Goal: Task Accomplishment & Management: Complete application form

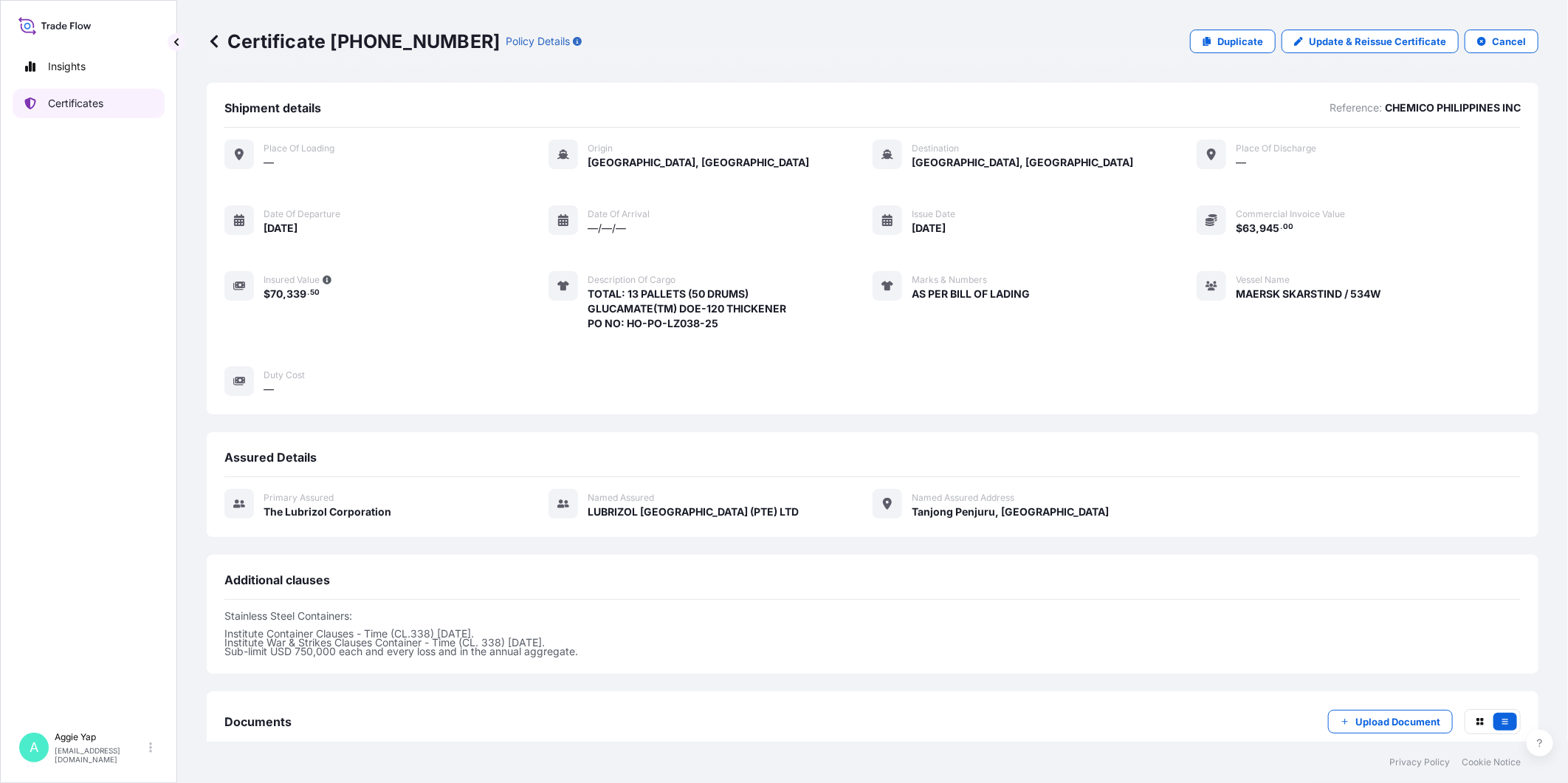
scroll to position [85, 0]
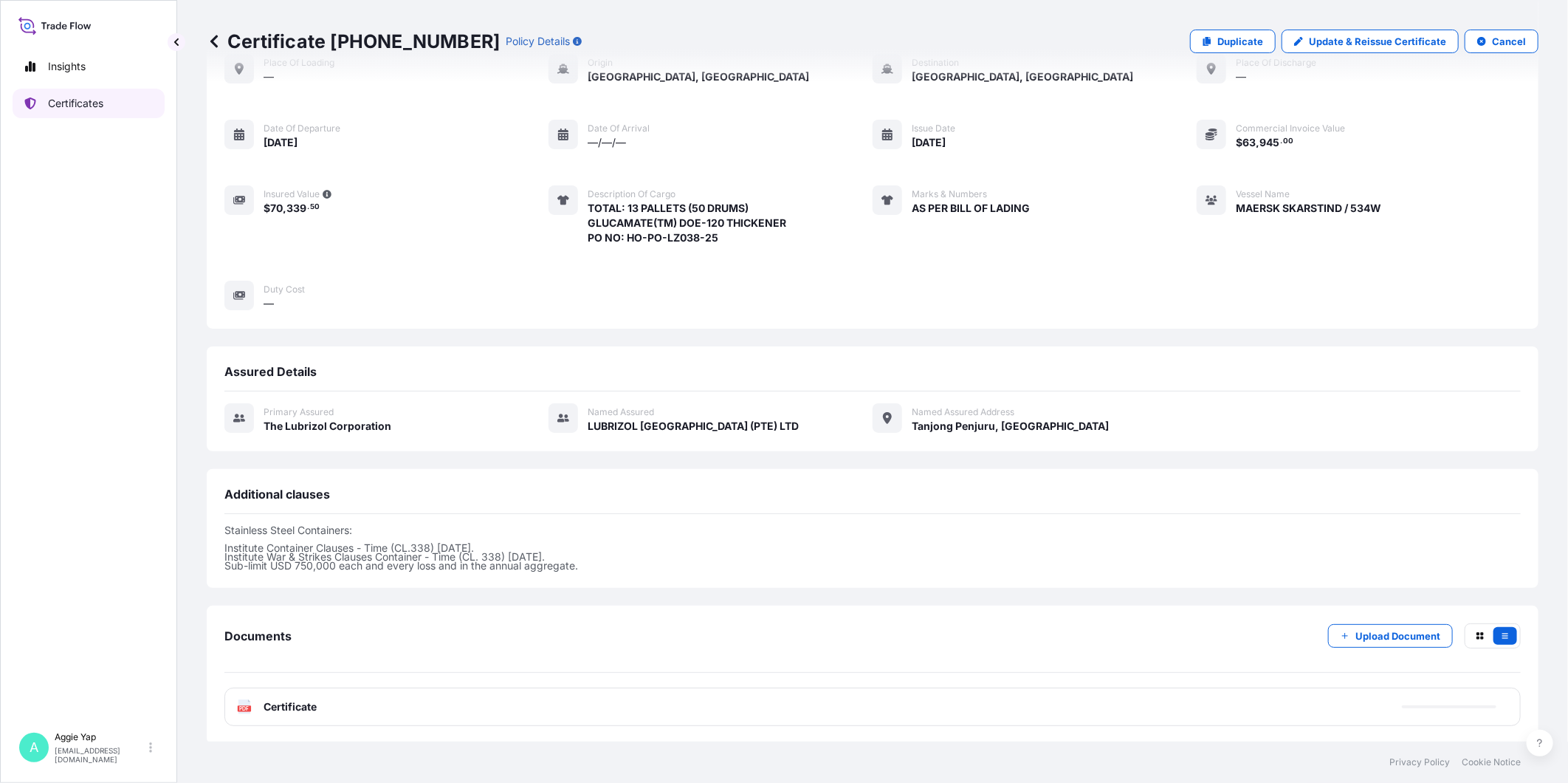
click at [96, 104] on p "Certificates" at bounding box center [76, 103] width 56 height 15
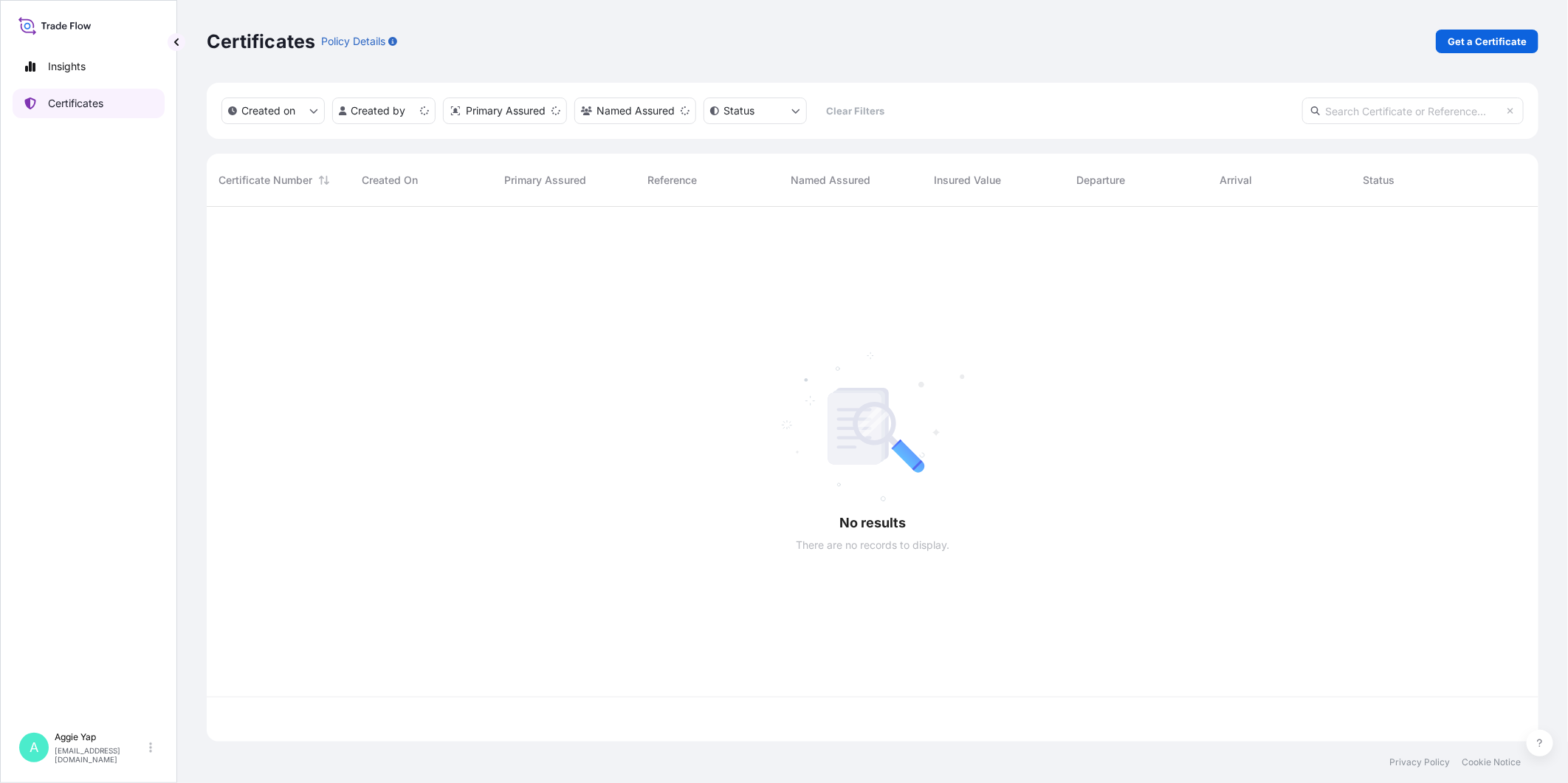
scroll to position [530, 1319]
click at [1487, 37] on p "Get a Certificate" at bounding box center [1487, 41] width 79 height 15
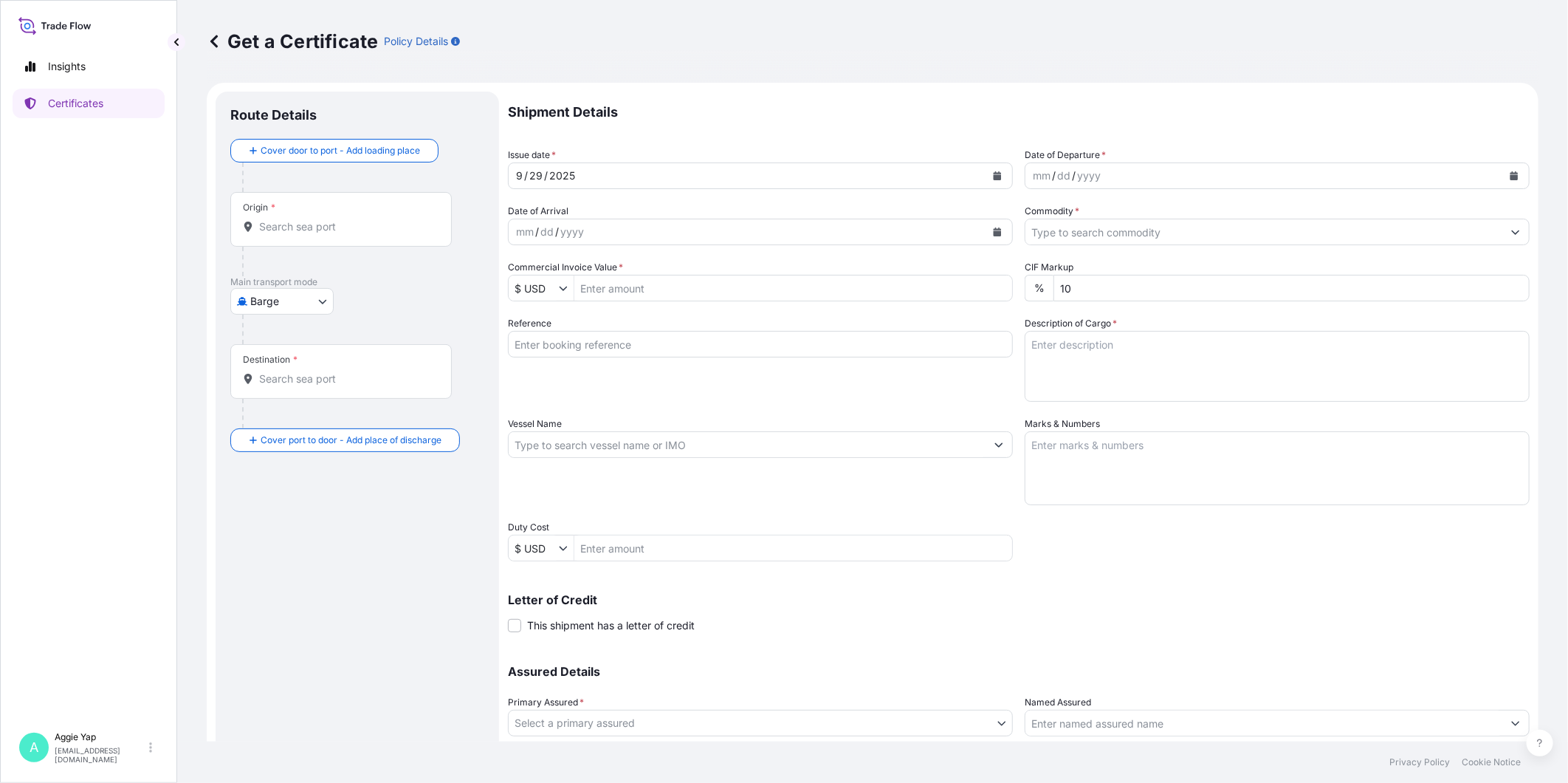
click at [262, 291] on body "Insights Certificates A [PERSON_NAME] [EMAIL_ADDRESS][DOMAIN_NAME] Get a Certif…" at bounding box center [784, 392] width 1568 height 783
click at [303, 480] on div "Ocean Vessel" at bounding box center [283, 473] width 94 height 26
select select "Ocean Vessel"
drag, startPoint x: 341, startPoint y: 229, endPoint x: 358, endPoint y: 230, distance: 17.0
click at [342, 229] on input "Origin *" at bounding box center [346, 232] width 174 height 15
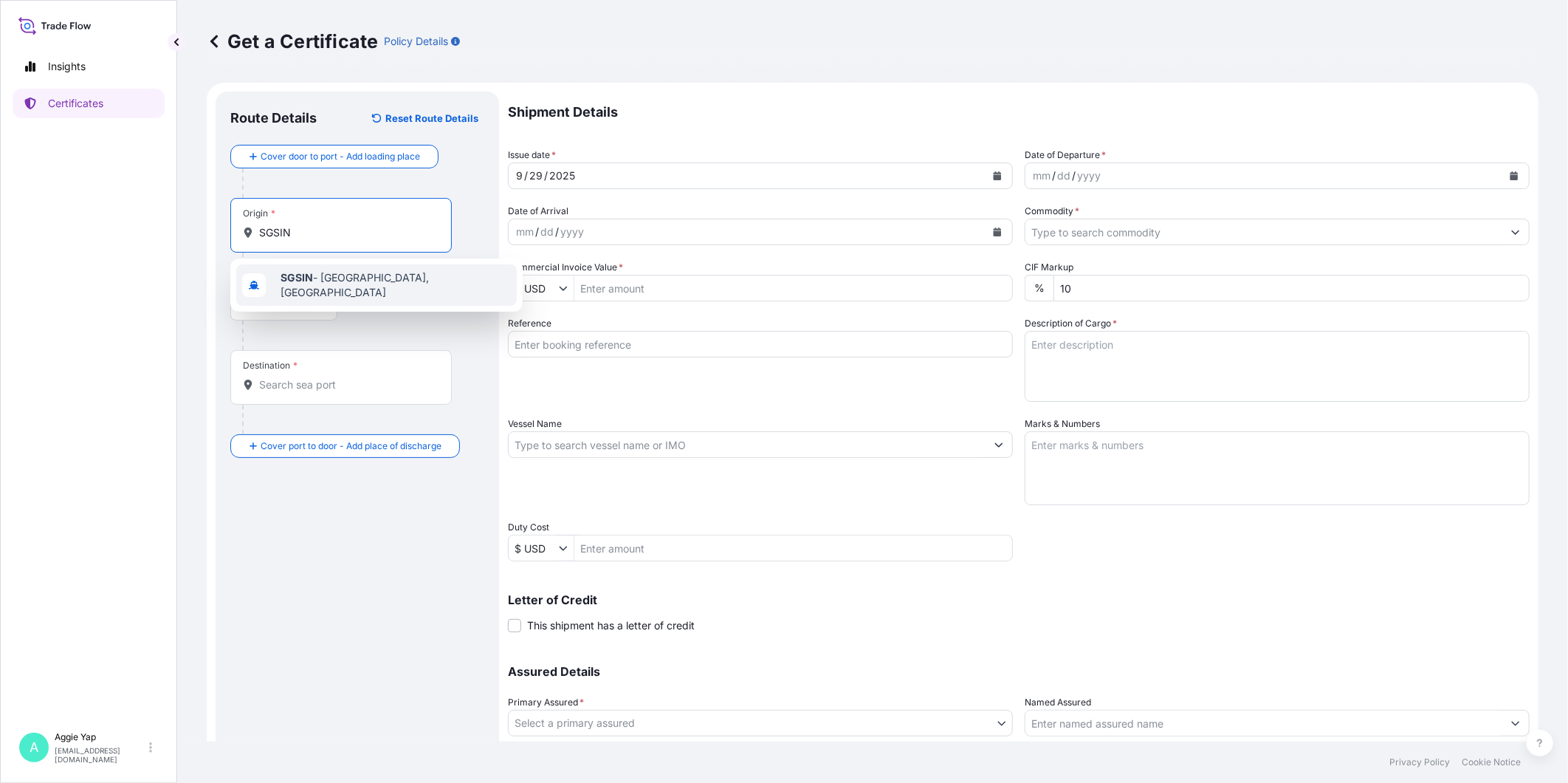
click at [382, 291] on div "SGSIN - [GEOGRAPHIC_DATA], [GEOGRAPHIC_DATA]" at bounding box center [377, 284] width 281 height 41
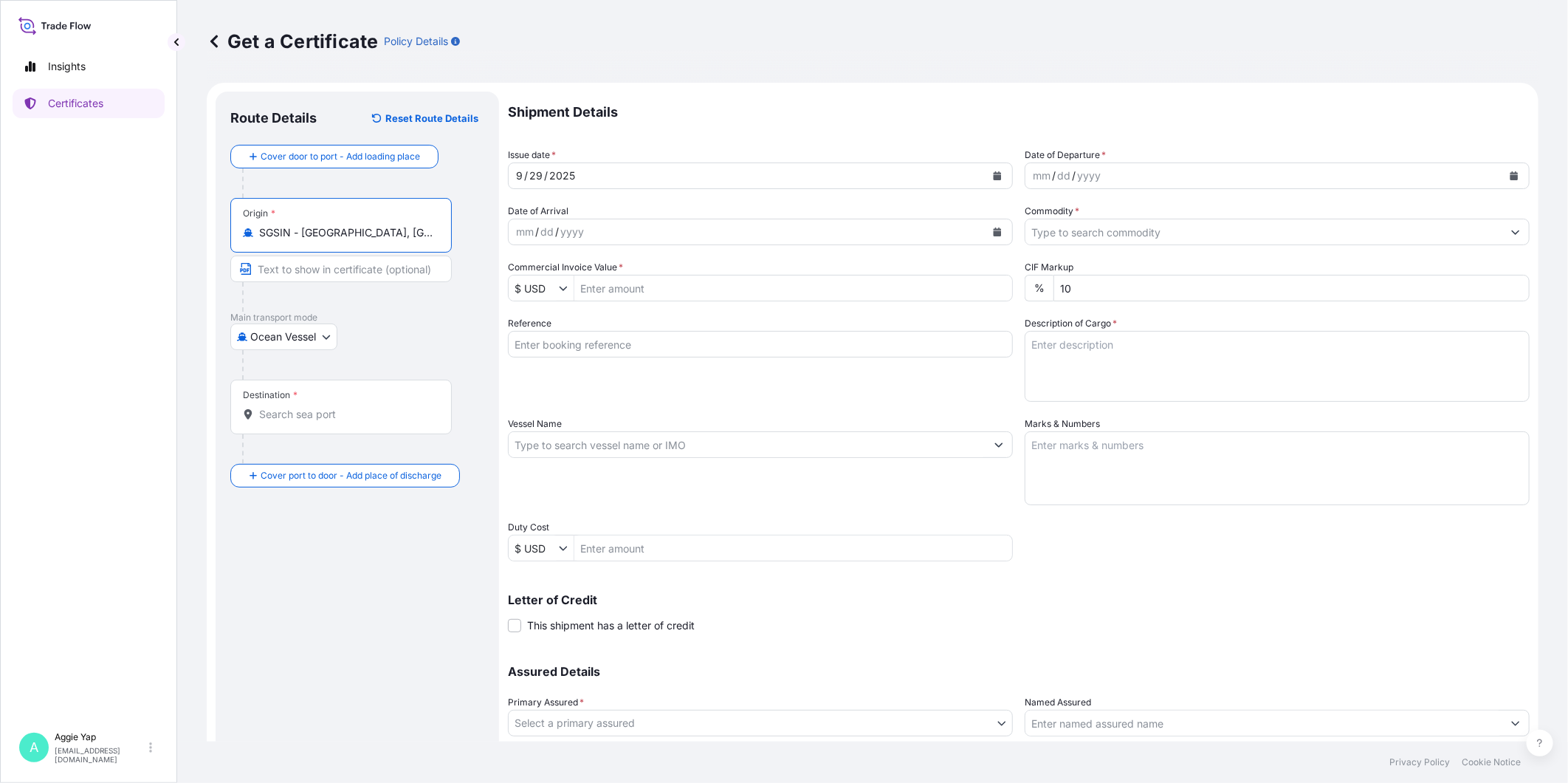
type input "SGSIN - [GEOGRAPHIC_DATA], [GEOGRAPHIC_DATA]"
click at [295, 404] on div "Destination *" at bounding box center [341, 406] width 221 height 55
click at [295, 407] on input "Destination *" at bounding box center [346, 414] width 174 height 15
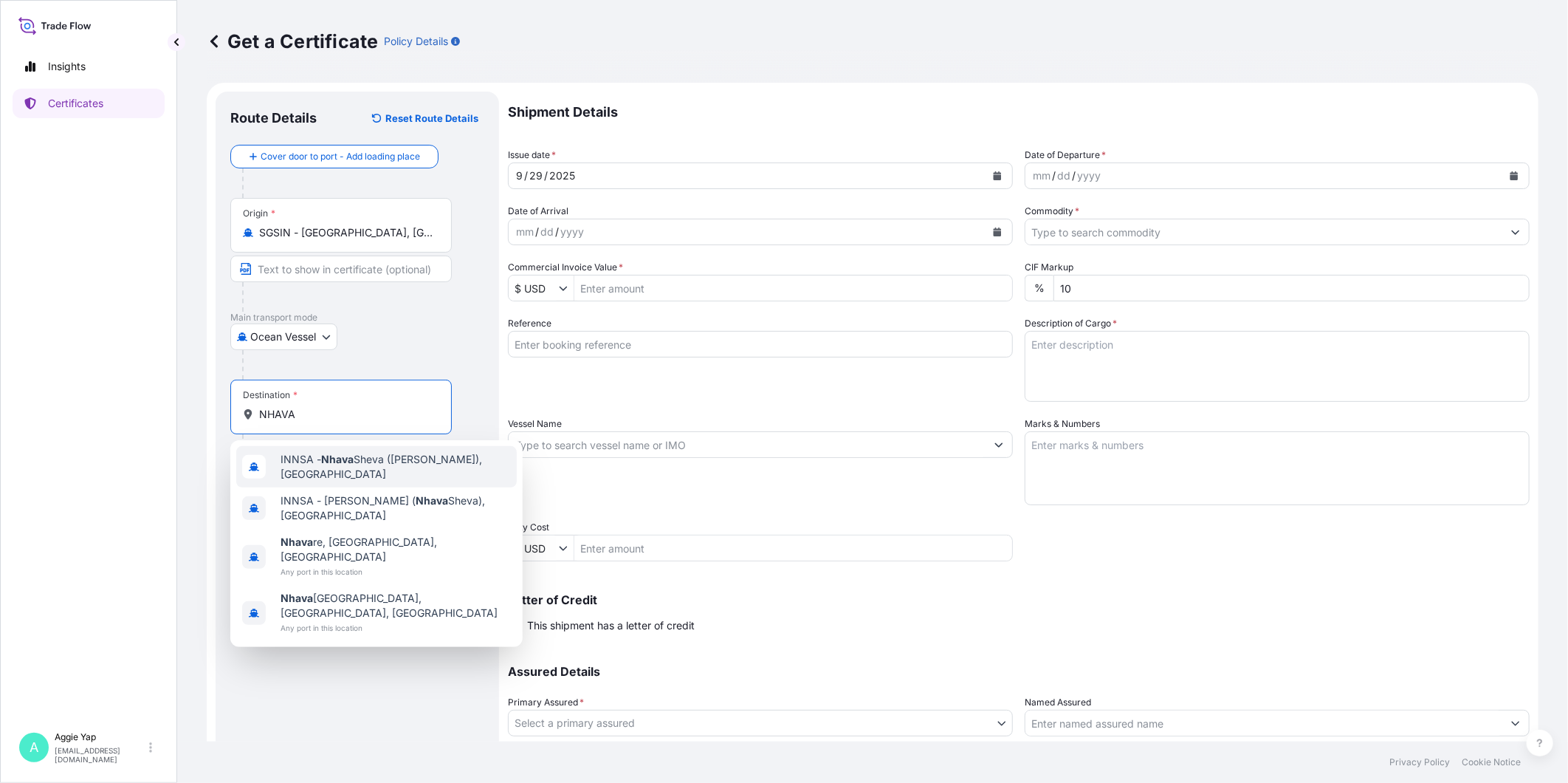
click at [342, 467] on span "INNSA - [GEOGRAPHIC_DATA] ([PERSON_NAME]), [GEOGRAPHIC_DATA]" at bounding box center [396, 466] width 230 height 30
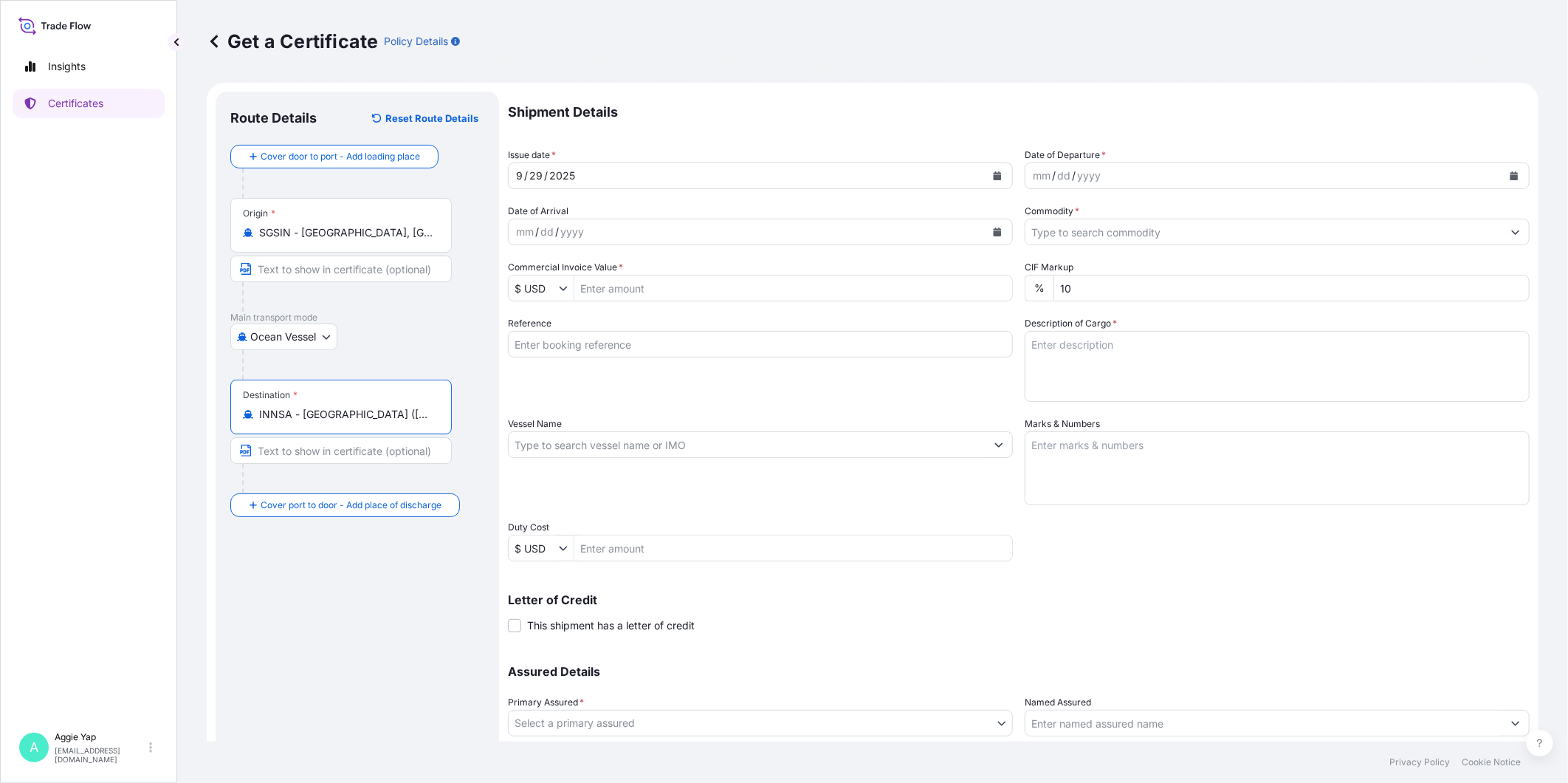
type input "INNSA - [GEOGRAPHIC_DATA] ([PERSON_NAME]), [GEOGRAPHIC_DATA]"
click at [1000, 178] on button "Calendar" at bounding box center [996, 175] width 24 height 24
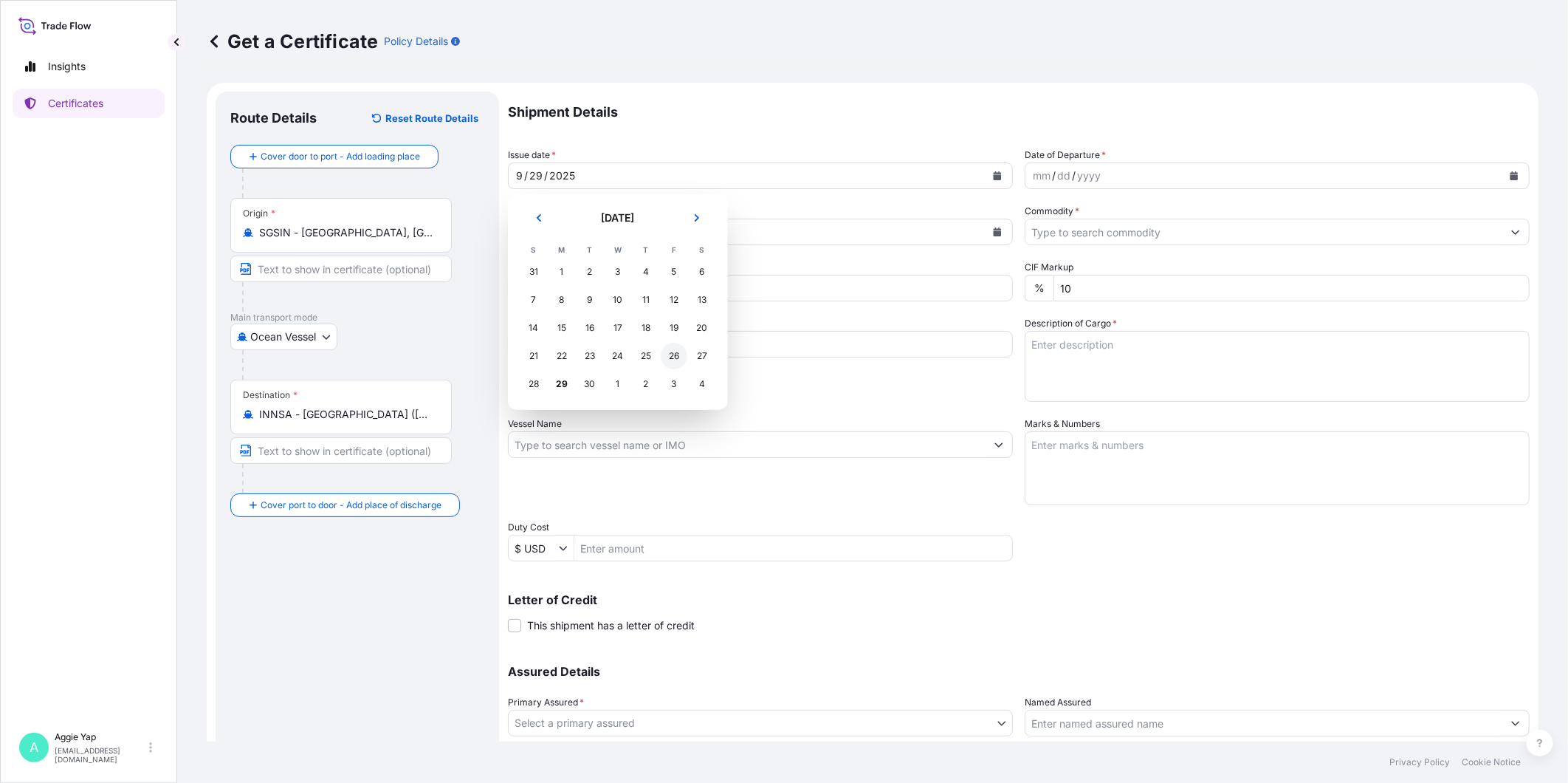
click at [676, 359] on div "26" at bounding box center [674, 356] width 26 height 26
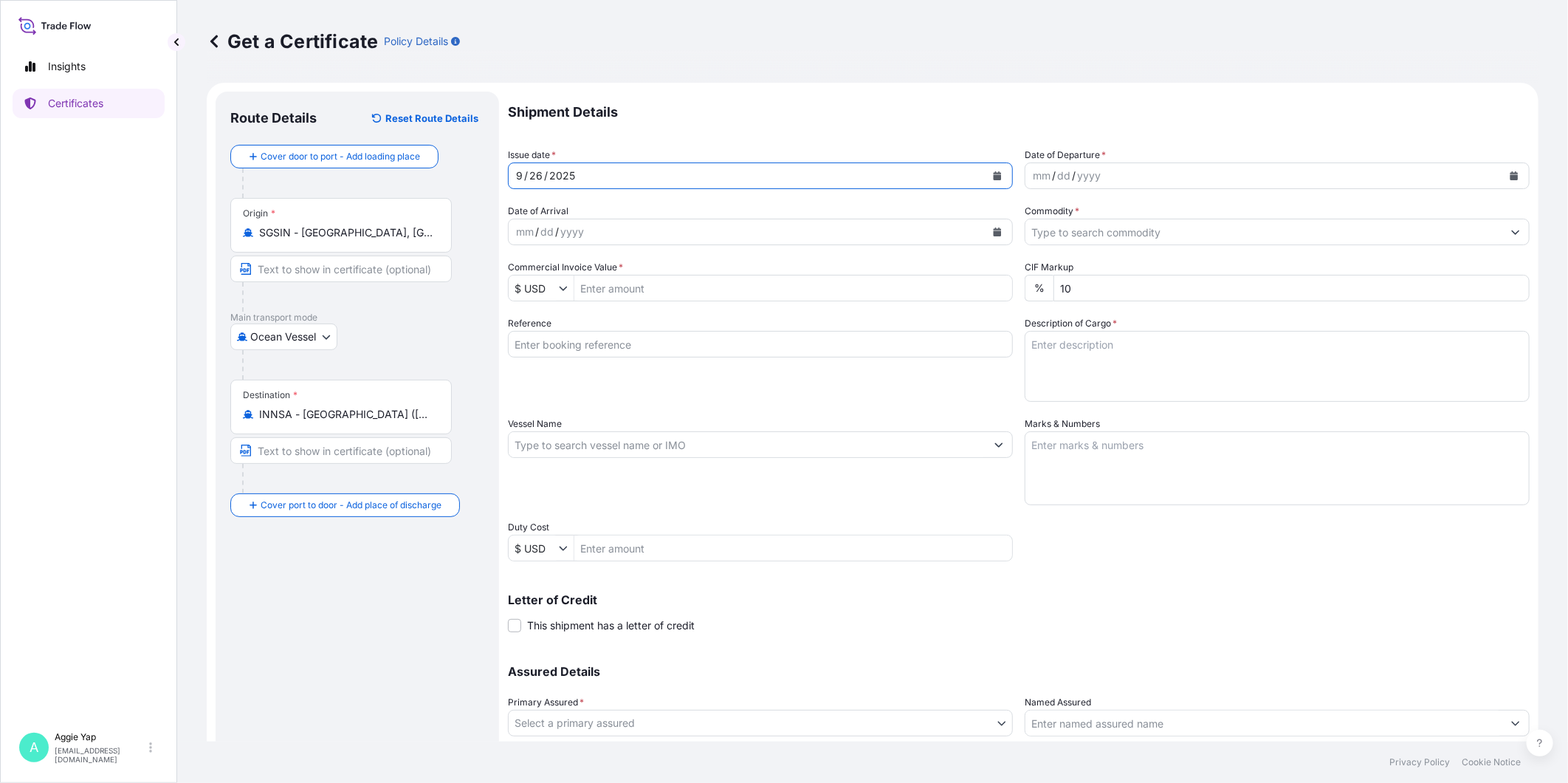
click at [1510, 180] on button "Calendar" at bounding box center [1513, 175] width 24 height 24
click at [1177, 364] on div "26" at bounding box center [1184, 356] width 26 height 26
click at [1115, 239] on input "Commodity *" at bounding box center [1263, 232] width 477 height 26
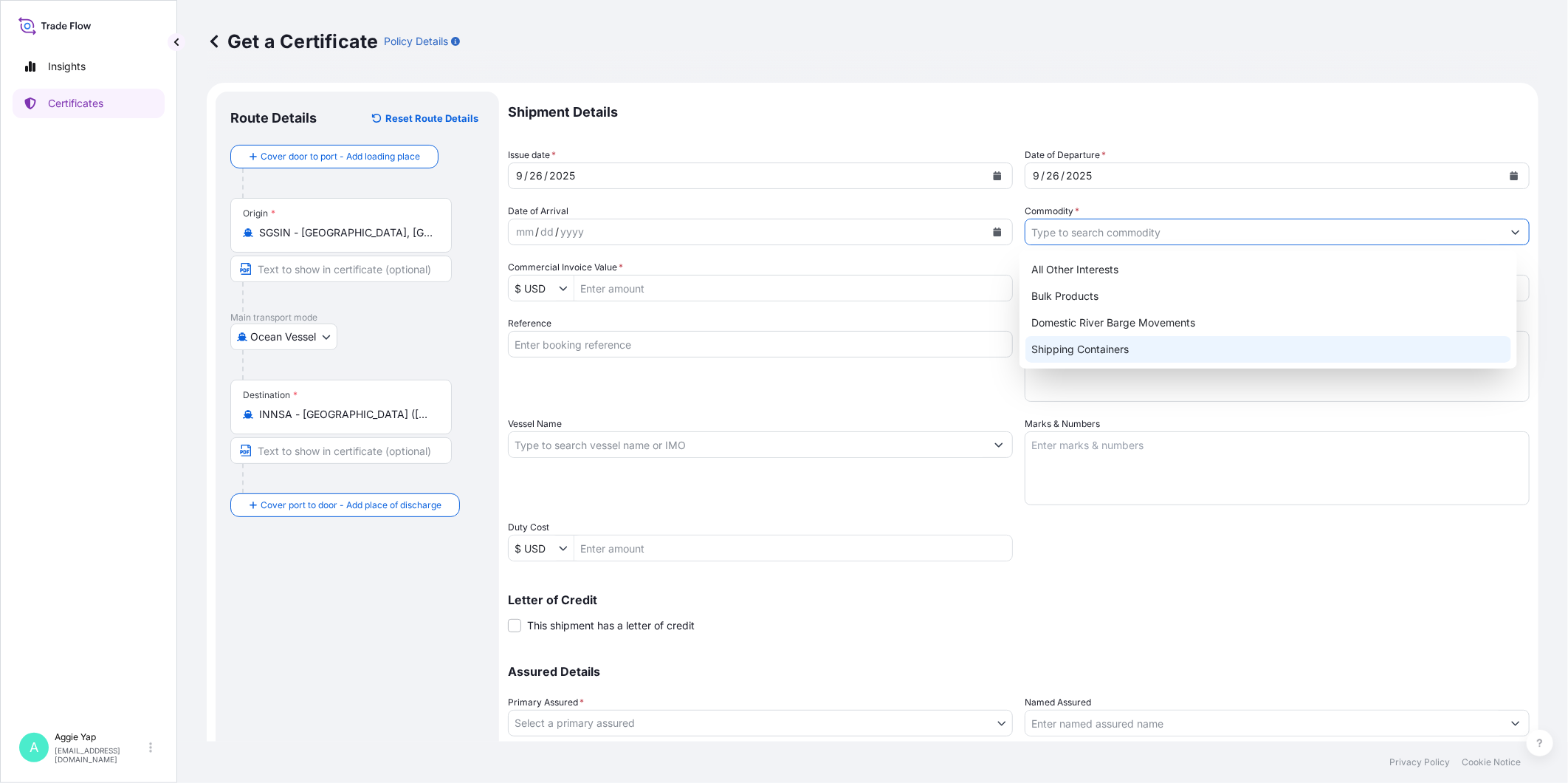
click at [1125, 351] on div "All Other Interests Bulk Products Domestic River Barge Movements Shipping Conta…" at bounding box center [1267, 310] width 485 height 106
type input "Shipping Containers"
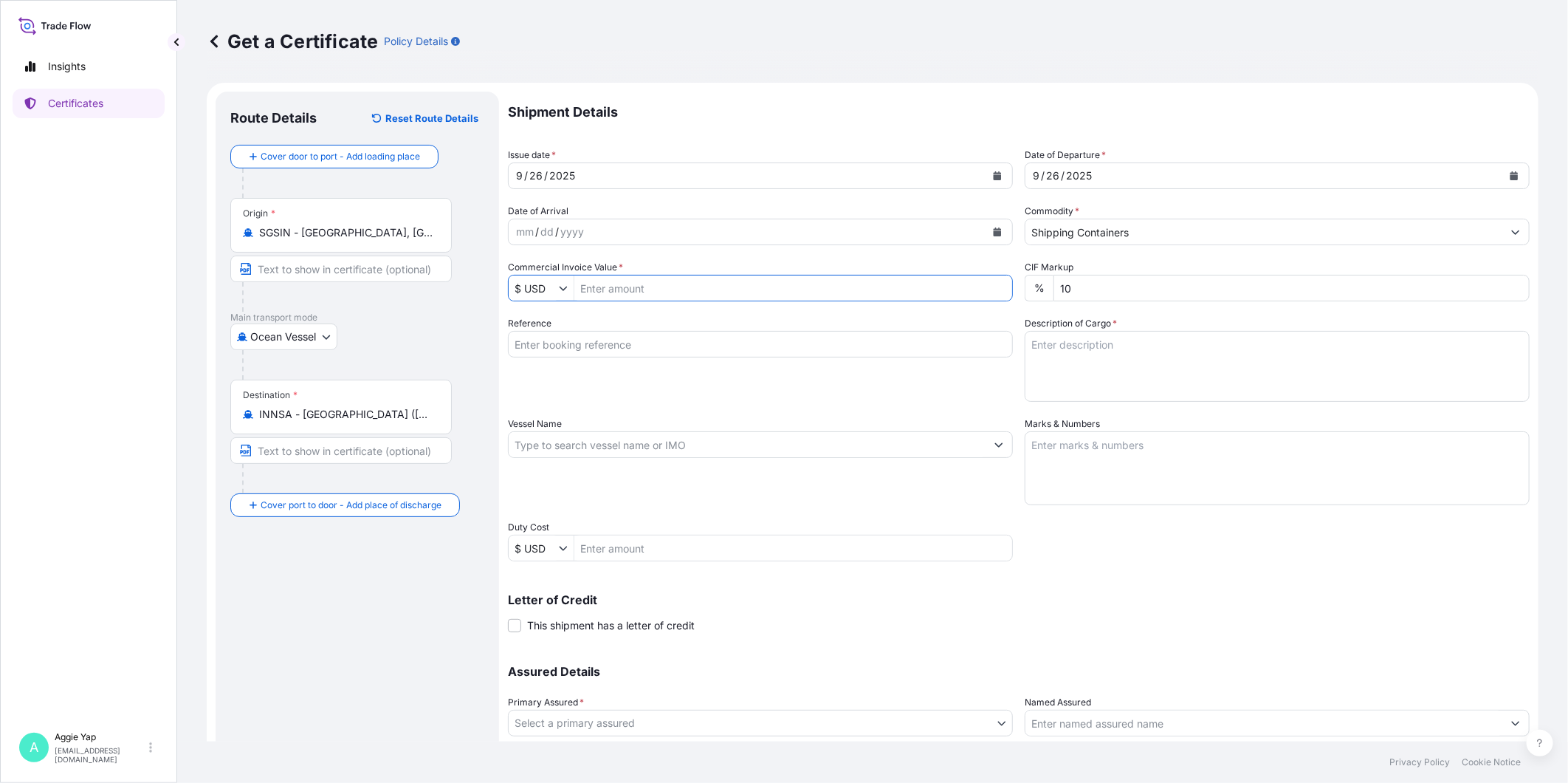
drag, startPoint x: 730, startPoint y: 290, endPoint x: 764, endPoint y: 301, distance: 35.7
click at [730, 290] on input "Commercial Invoice Value *" at bounding box center [793, 288] width 438 height 26
type input "89,472"
click at [653, 345] on input "Reference" at bounding box center [760, 344] width 505 height 26
type input "CASTROL INDIA LTD"
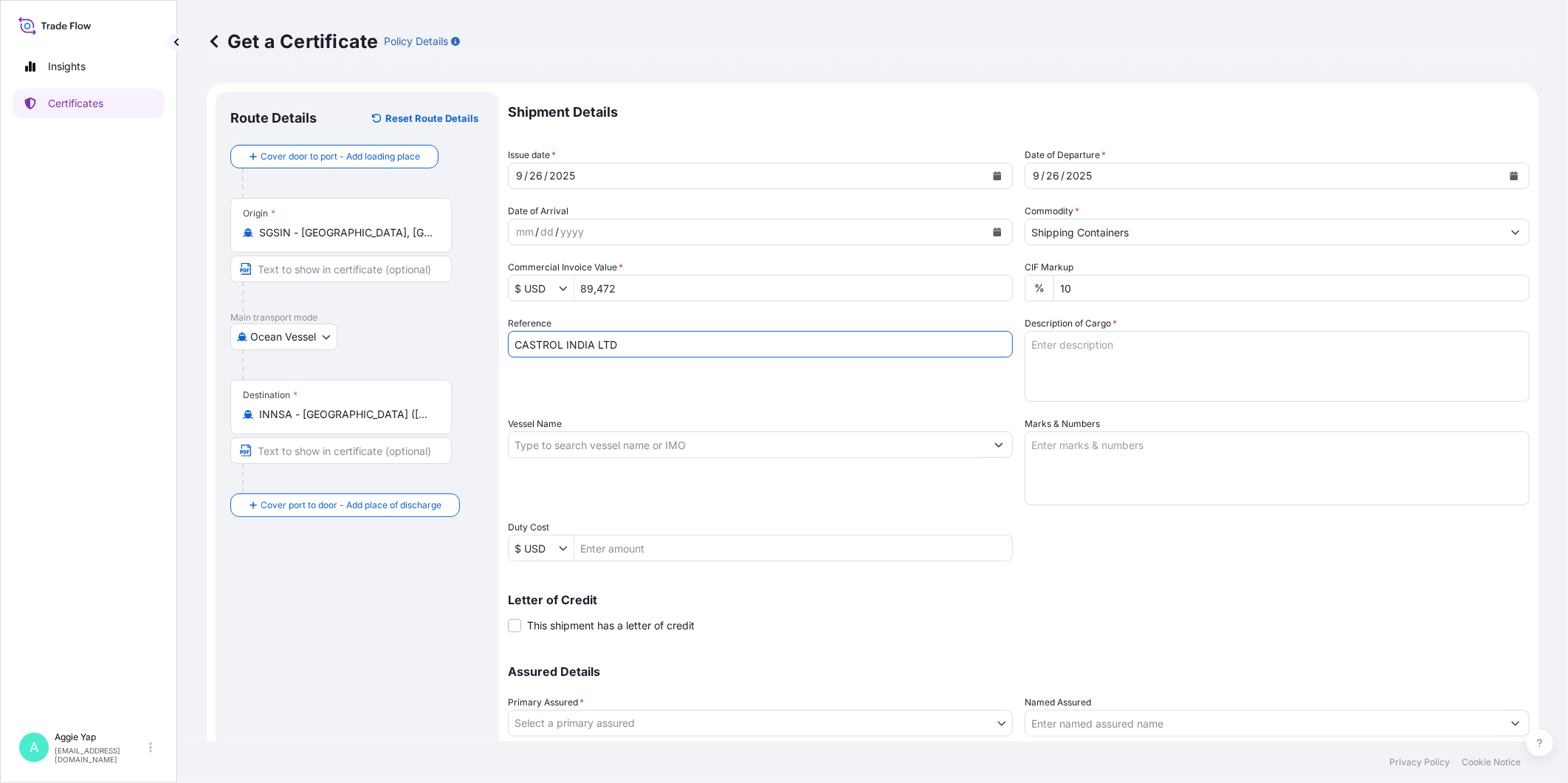
click at [641, 437] on input "Vessel Name" at bounding box center [746, 445] width 477 height 26
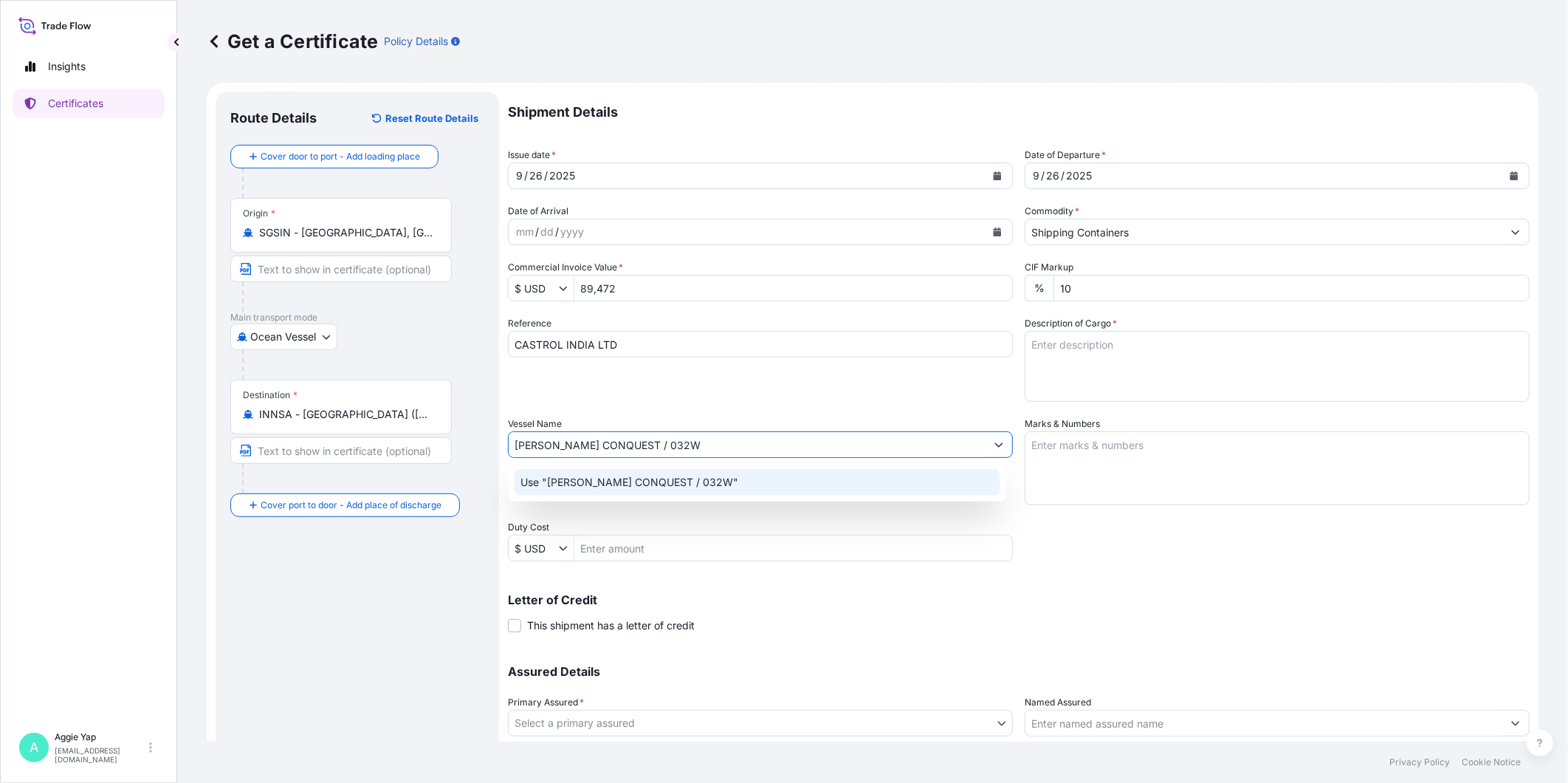
click at [829, 473] on div "Use "[PERSON_NAME] CONQUEST / 032W"" at bounding box center [757, 482] width 485 height 26
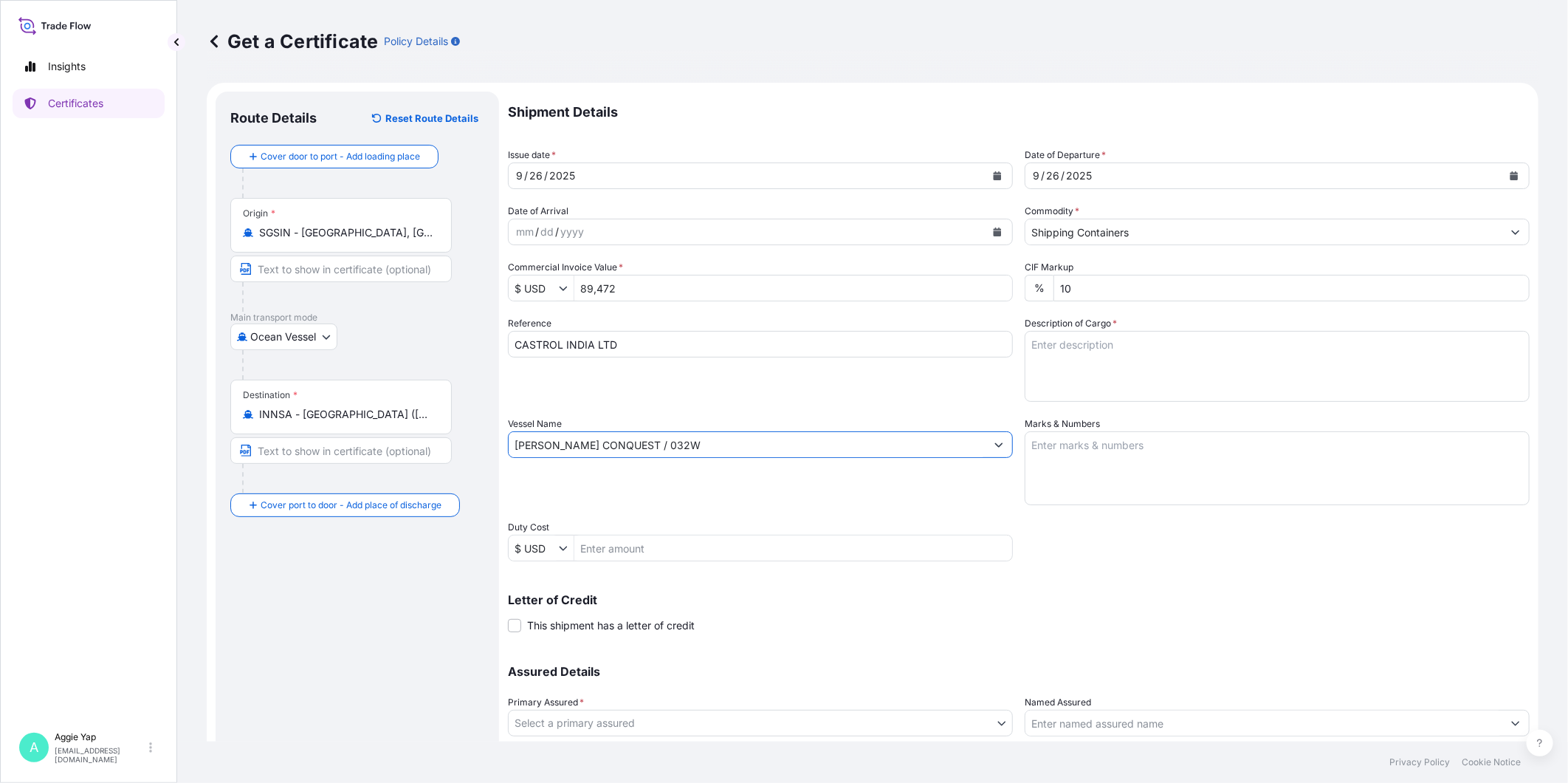
type input "[PERSON_NAME] CONQUEST / 032W"
click at [1112, 460] on textarea "Marks & Numbers" at bounding box center [1276, 468] width 505 height 74
type textarea "AS PER BILL OF LADING"
click at [1144, 380] on textarea "Description of Cargo *" at bounding box center [1276, 365] width 505 height 71
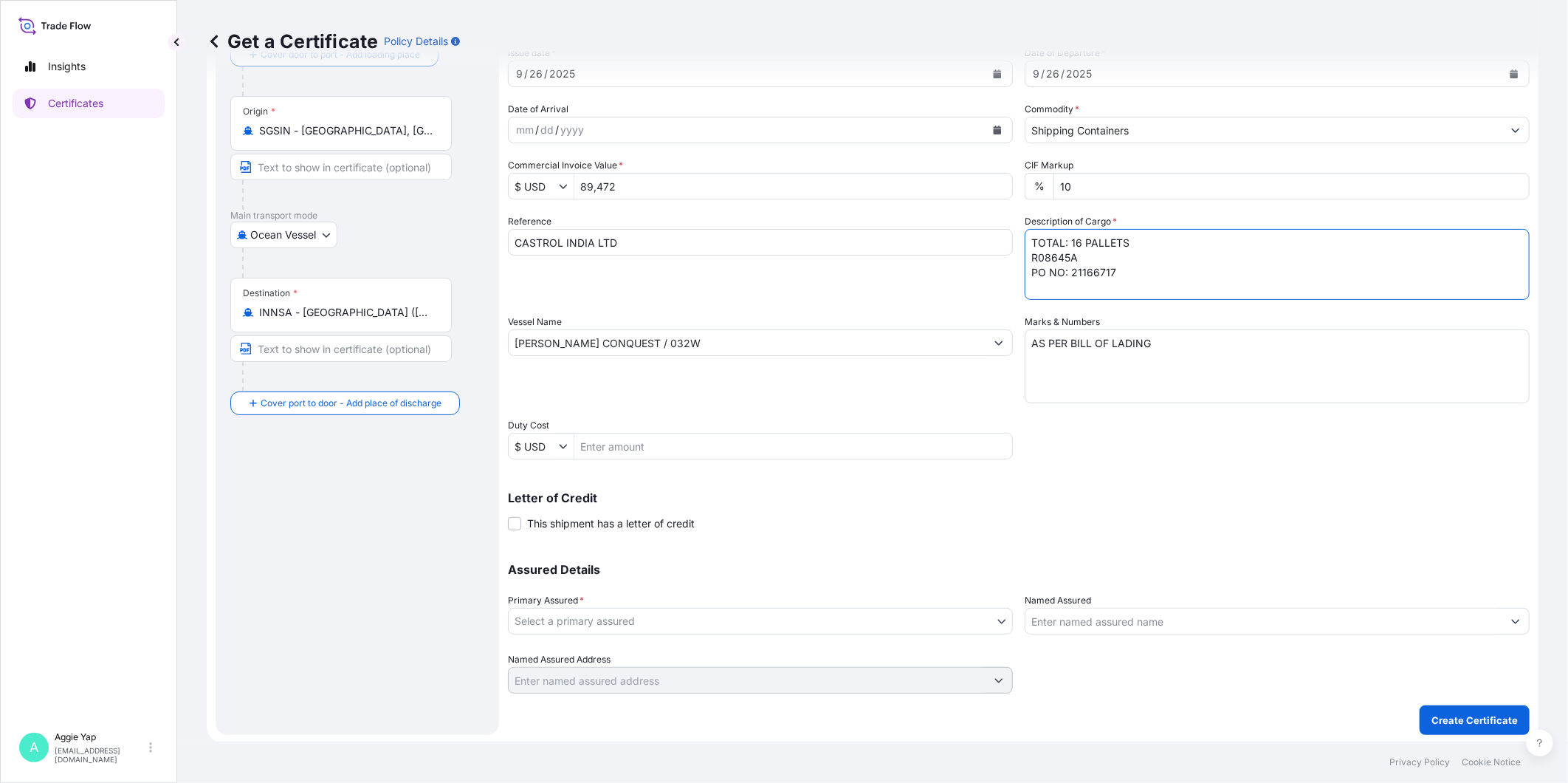
scroll to position [104, 0]
type textarea "TOTAL: 16 PALLETS R08645A PO NO: 21166717"
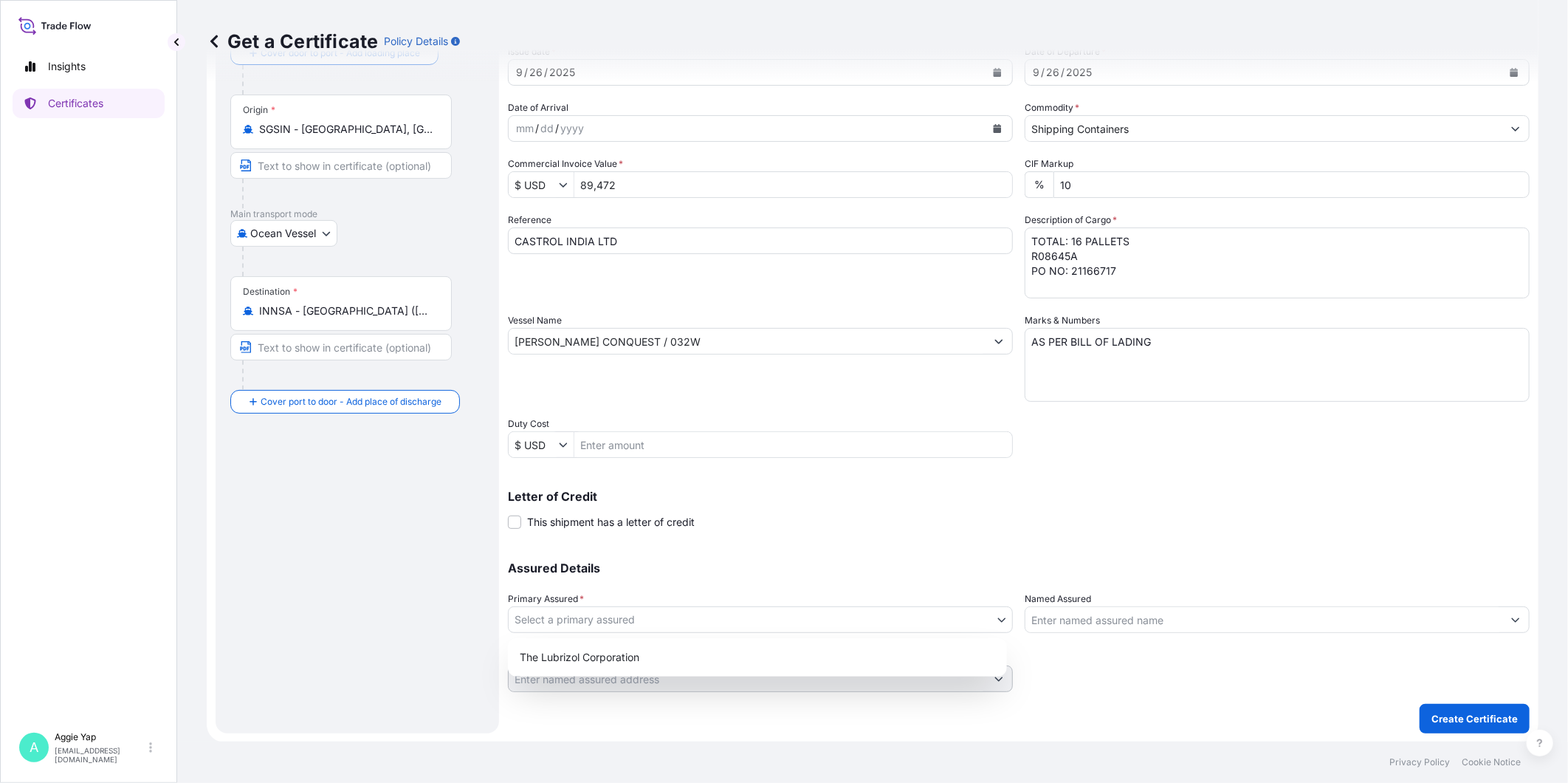
click at [598, 617] on body "Insights Certificates A [PERSON_NAME] [EMAIL_ADDRESS][DOMAIN_NAME] Get a Certif…" at bounding box center [784, 392] width 1568 height 783
click at [541, 662] on div "The Lubrizol Corporation" at bounding box center [757, 657] width 487 height 26
select select "31566"
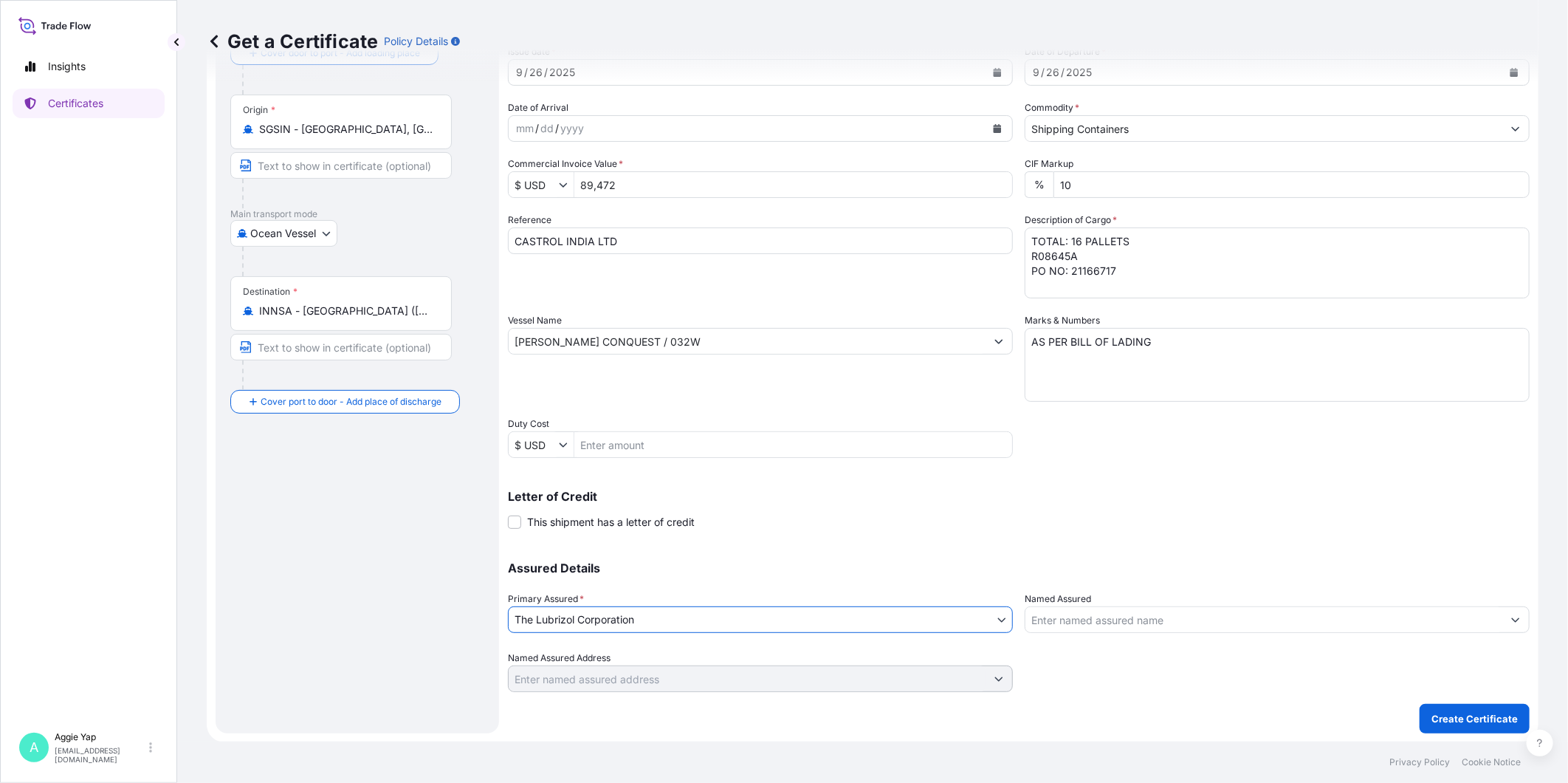
click at [1155, 615] on input "Named Assured" at bounding box center [1263, 619] width 477 height 26
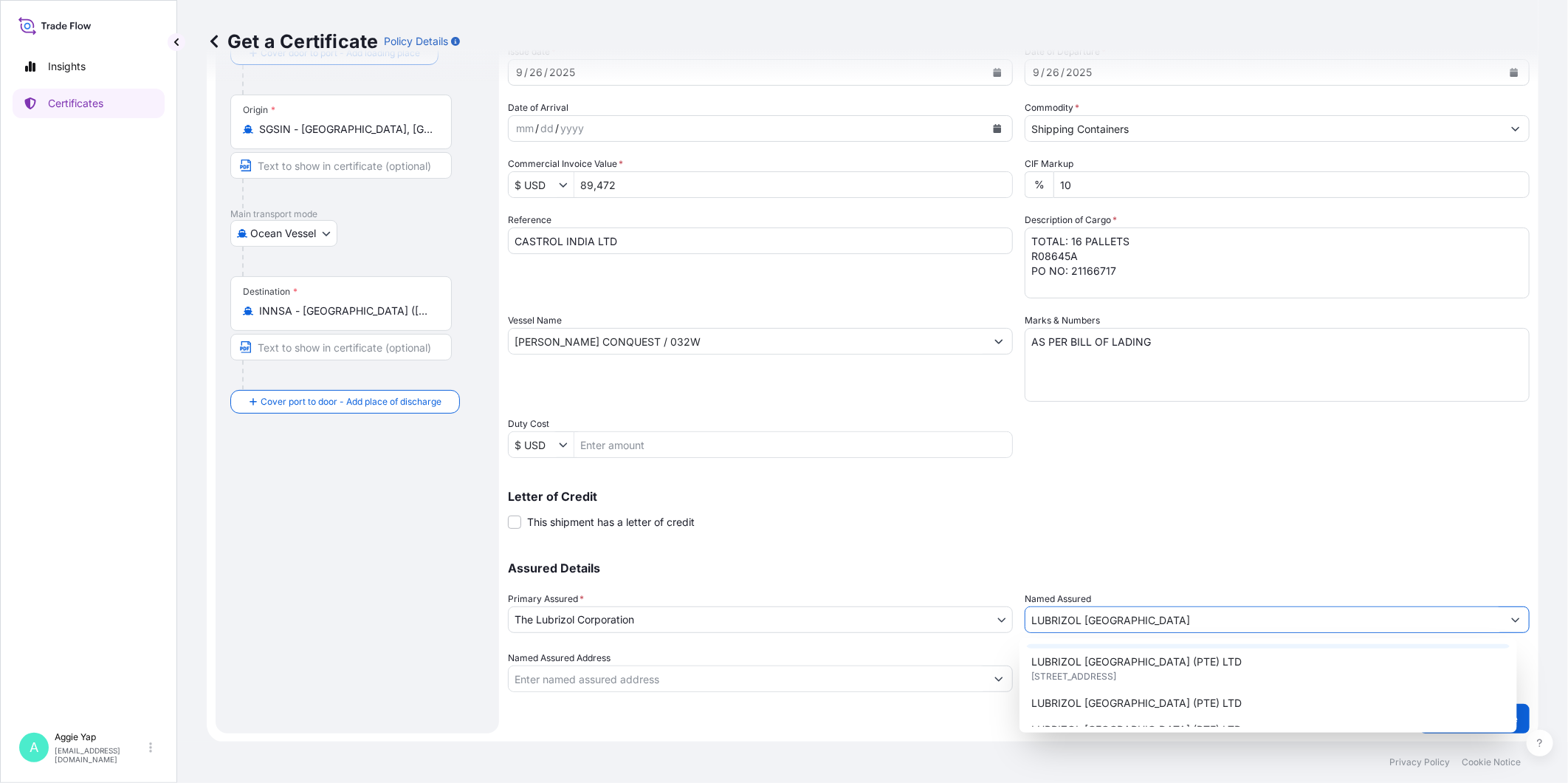
scroll to position [82, 0]
click at [1116, 659] on span "[STREET_ADDRESS]" at bounding box center [1073, 657] width 85 height 15
type input "LUBRIZOL [GEOGRAPHIC_DATA] (PTE) LTD"
type input "[STREET_ADDRESS]"
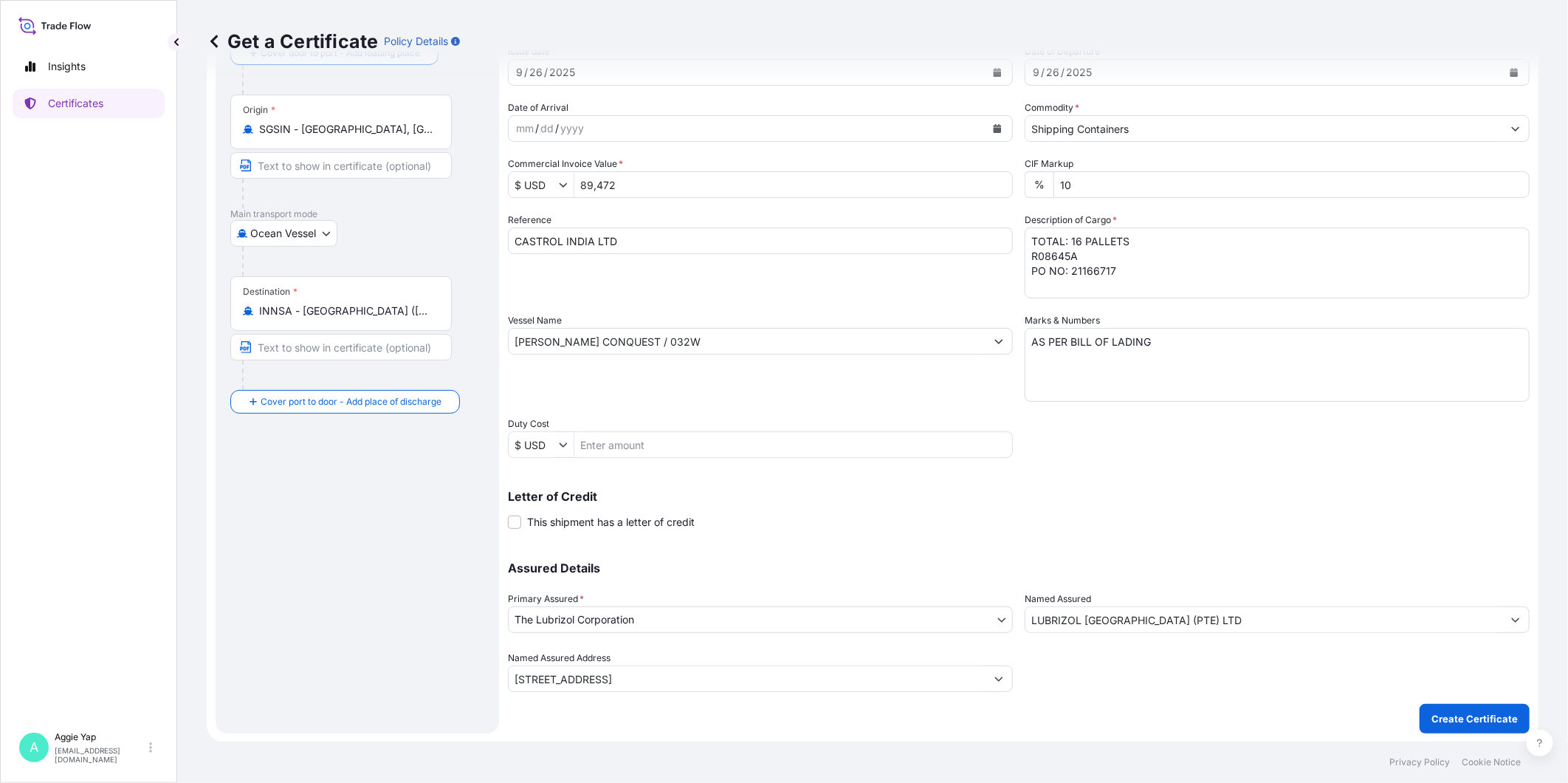
click at [1112, 548] on div "Assured Details Primary Assured * The Lubrizol Corporation The Lubrizol Corpora…" at bounding box center [1019, 617] width 1022 height 147
click at [1433, 724] on p "Create Certificate" at bounding box center [1474, 718] width 86 height 15
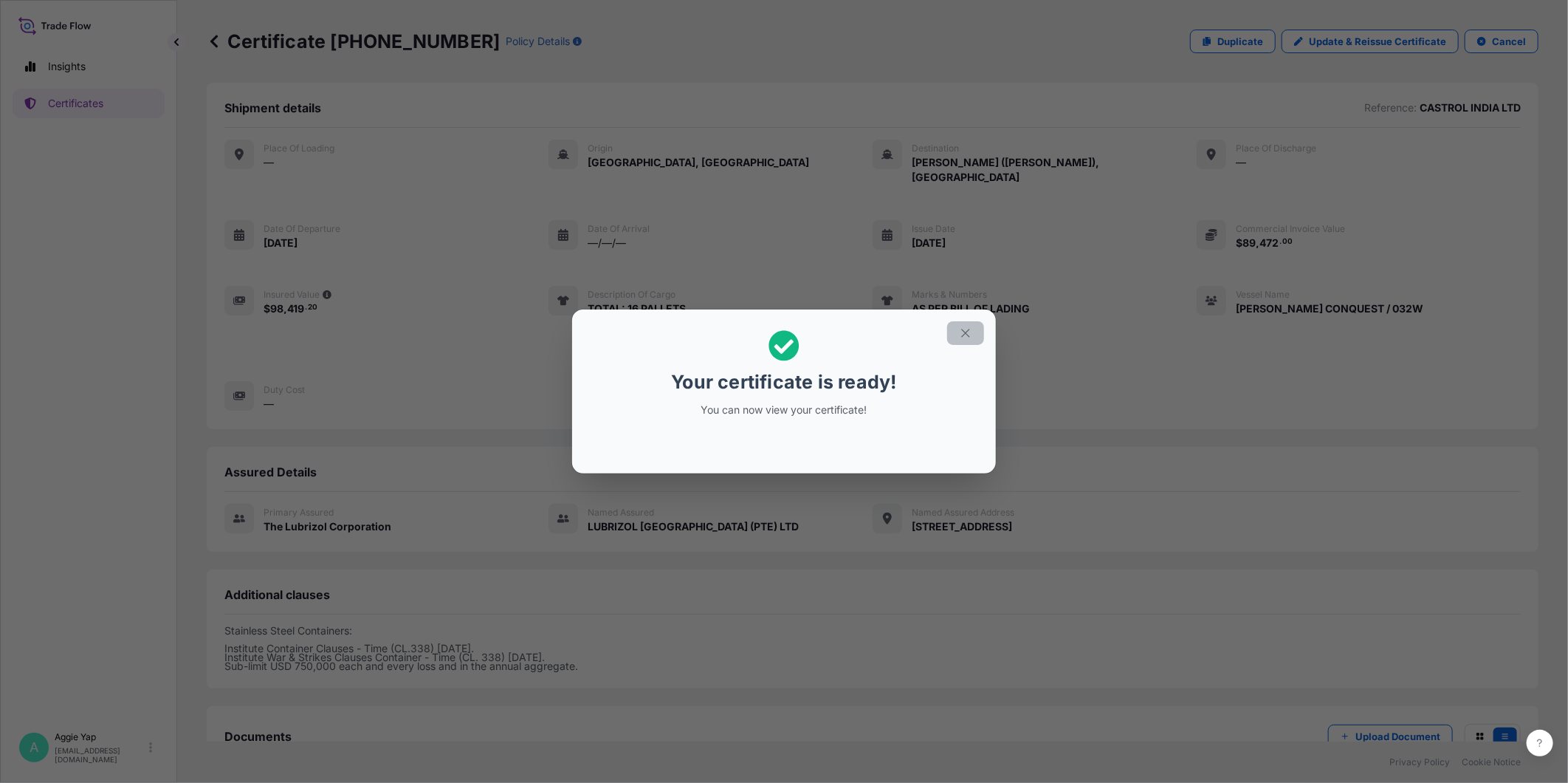
click at [960, 330] on icon "button" at bounding box center [965, 332] width 13 height 13
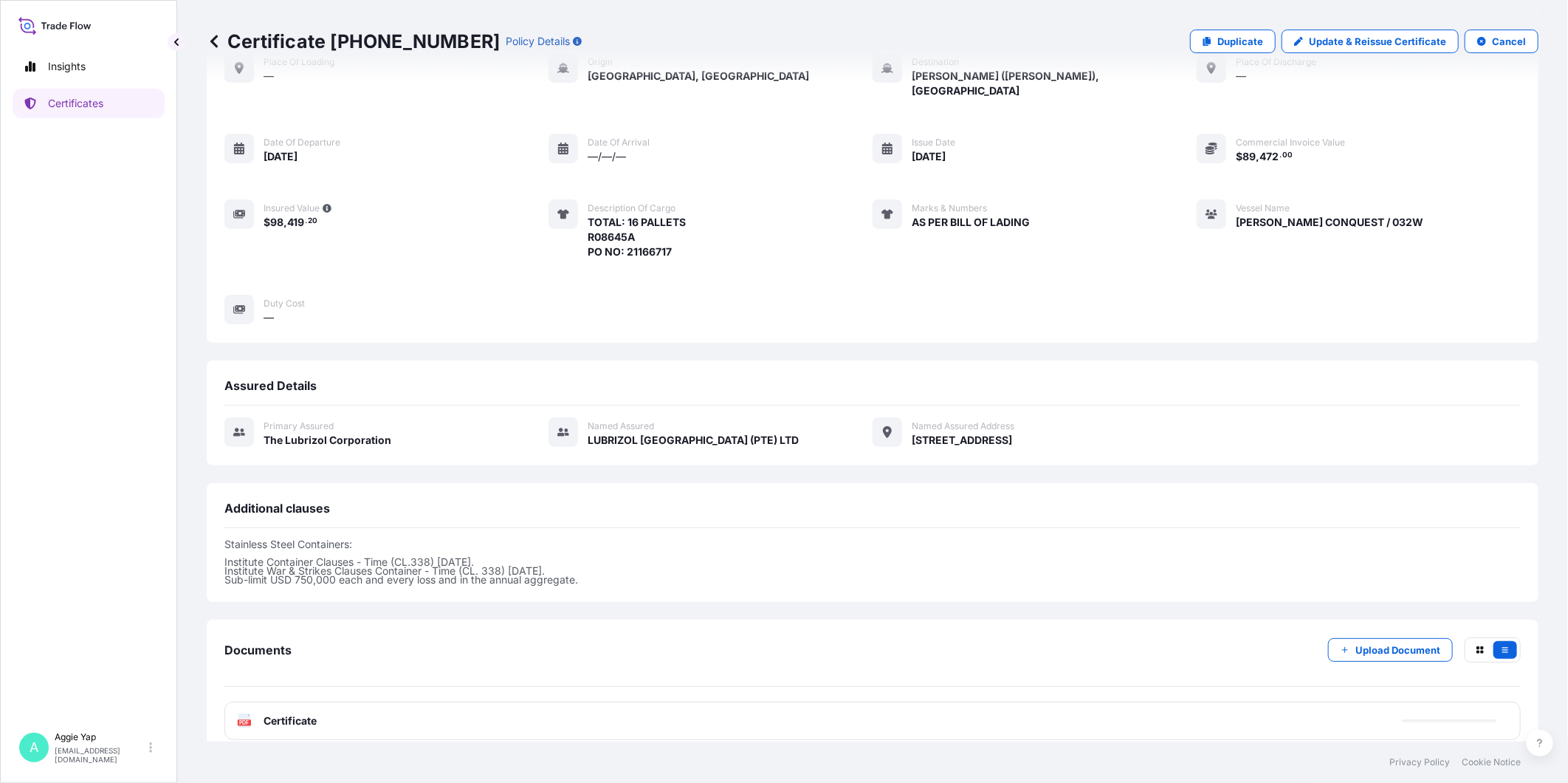
scroll to position [90, 0]
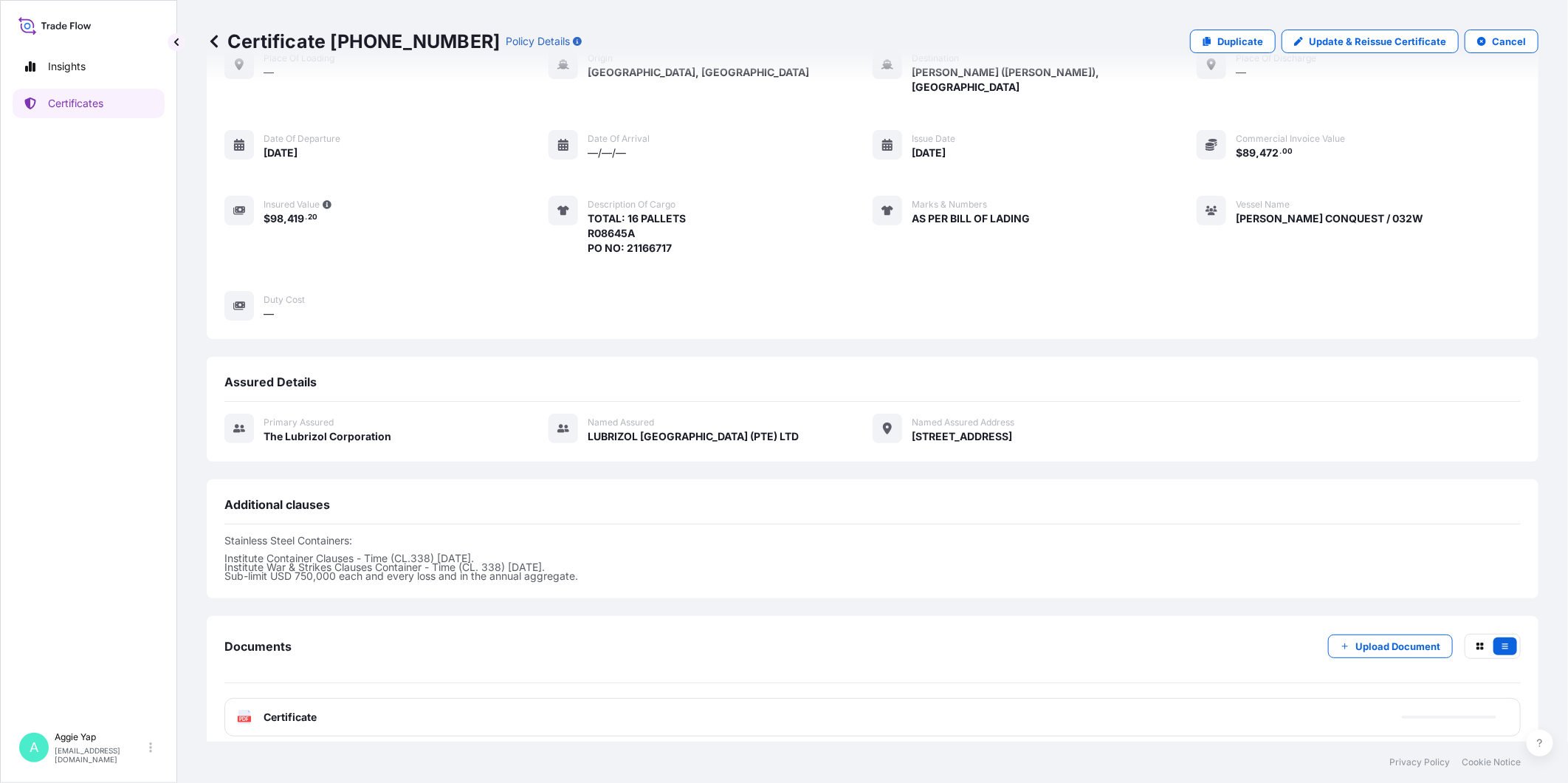
click at [329, 702] on div "PDF Certificate" at bounding box center [872, 717] width 1296 height 38
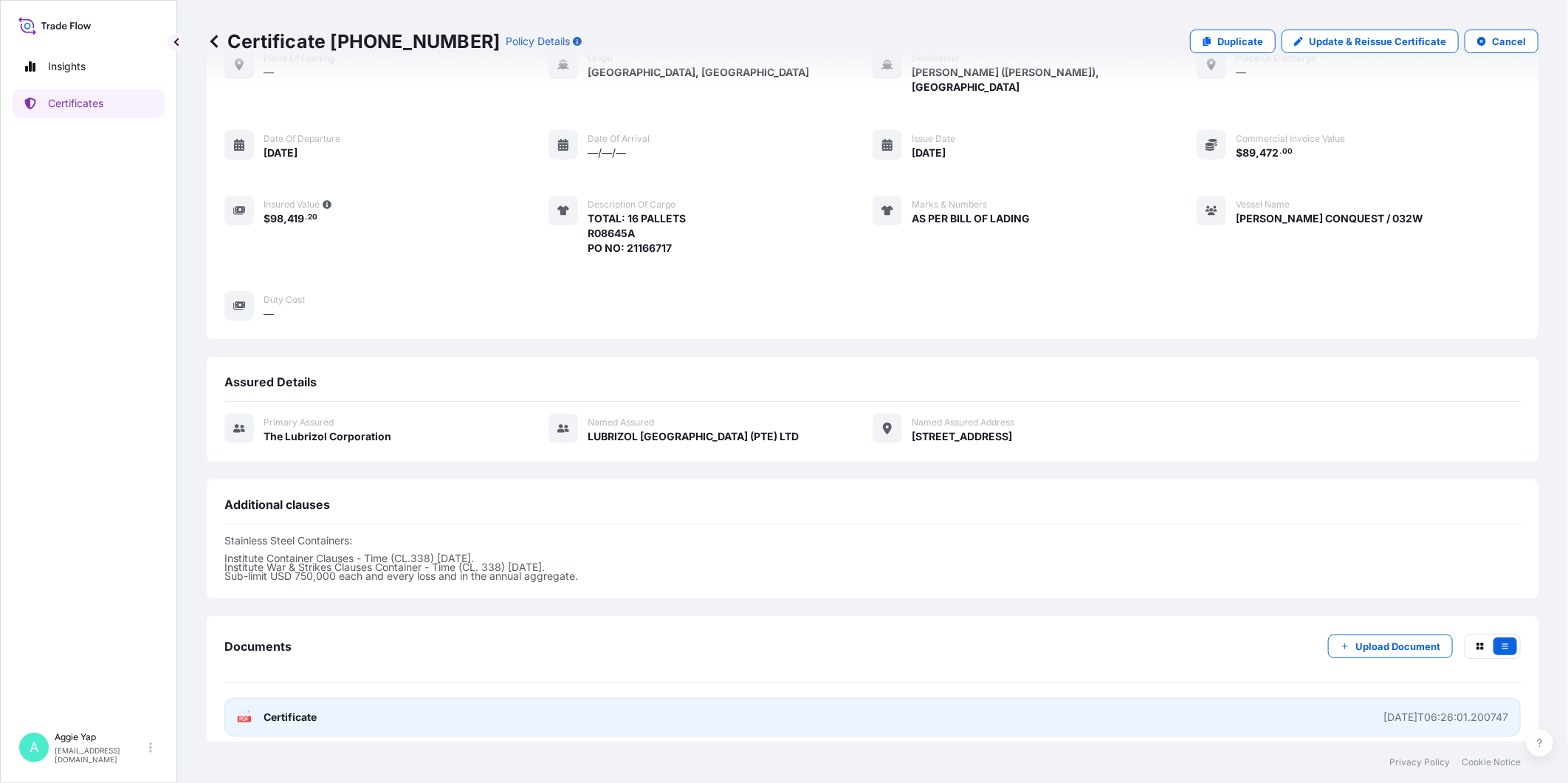
click at [335, 707] on link "PDF Certificate [DATE]T06:26:01.200747" at bounding box center [872, 717] width 1296 height 38
